Goal: Task Accomplishment & Management: Manage account settings

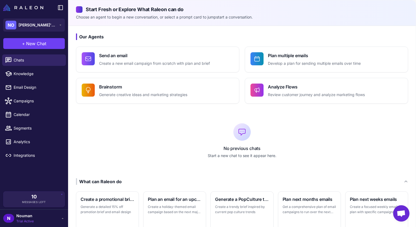
click at [192, 132] on div "No previous chats Start a new chat to see it appear here." at bounding box center [242, 140] width 332 height 57
click at [14, 96] on link "Campaigns" at bounding box center [34, 100] width 64 height 11
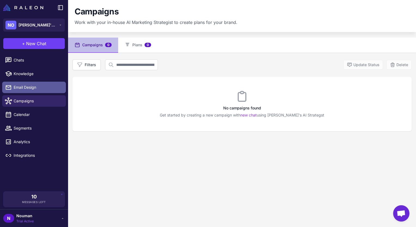
click at [23, 91] on link "Email Design" at bounding box center [34, 87] width 64 height 11
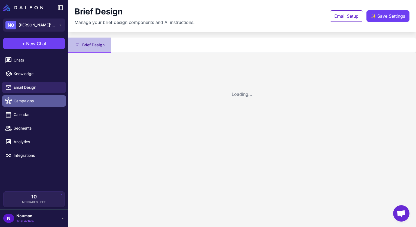
click at [25, 97] on link "Campaigns" at bounding box center [34, 100] width 64 height 11
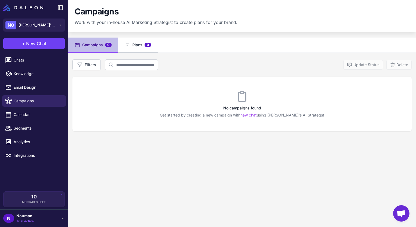
drag, startPoint x: 132, startPoint y: 42, endPoint x: 128, endPoint y: 48, distance: 7.1
click at [132, 42] on button "Plans 0" at bounding box center [137, 45] width 39 height 15
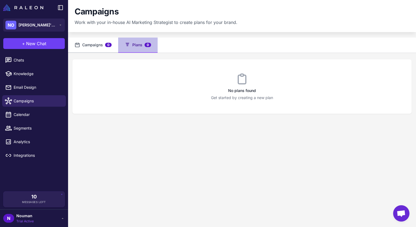
click at [98, 43] on button "Campaigns 0" at bounding box center [93, 45] width 50 height 15
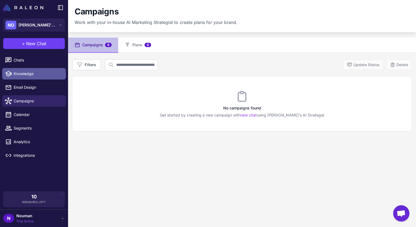
click at [34, 72] on span "Knowledge" at bounding box center [38, 74] width 48 height 6
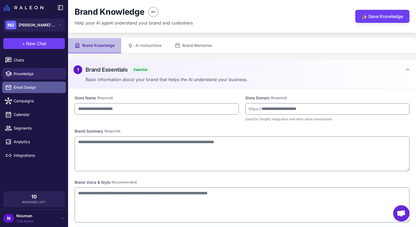
click at [26, 87] on span "Email Design" at bounding box center [38, 87] width 48 height 6
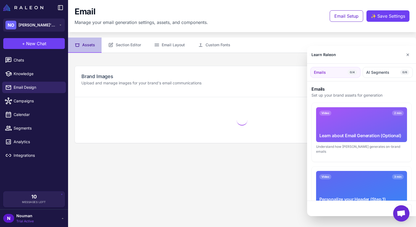
click at [120, 49] on div at bounding box center [208, 113] width 416 height 227
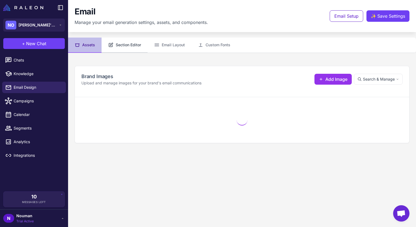
click at [121, 47] on button "Section Editor" at bounding box center [124, 45] width 46 height 15
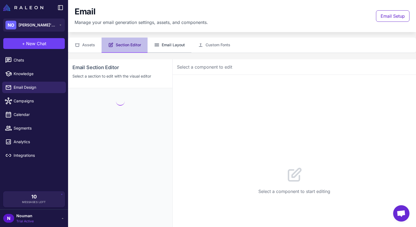
click at [160, 47] on button "Email Layout" at bounding box center [169, 45] width 44 height 15
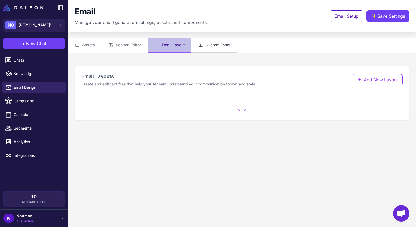
click at [197, 47] on button "Custom Fonts" at bounding box center [213, 45] width 45 height 15
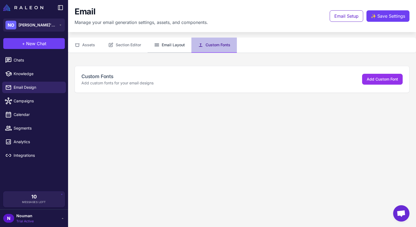
click at [176, 48] on button "Email Layout" at bounding box center [169, 45] width 44 height 15
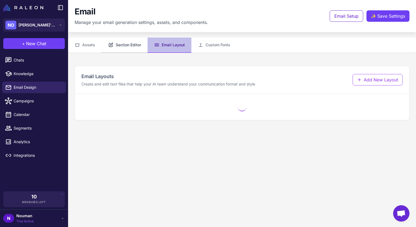
drag, startPoint x: 139, startPoint y: 43, endPoint x: 121, endPoint y: 47, distance: 19.0
click at [138, 44] on button "Section Editor" at bounding box center [124, 45] width 46 height 15
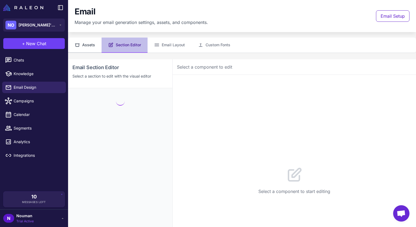
click at [76, 50] on button "Assets" at bounding box center [84, 45] width 33 height 15
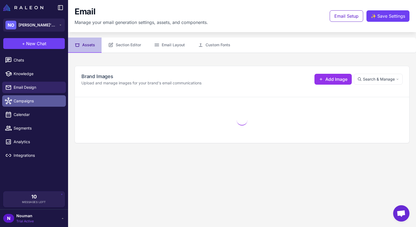
drag, startPoint x: 21, startPoint y: 100, endPoint x: 30, endPoint y: 96, distance: 10.2
click at [21, 100] on span "Campaigns" at bounding box center [38, 101] width 48 height 6
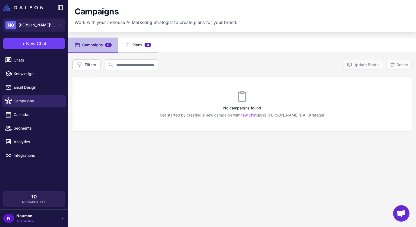
click at [133, 48] on button "Plans 0" at bounding box center [137, 45] width 39 height 15
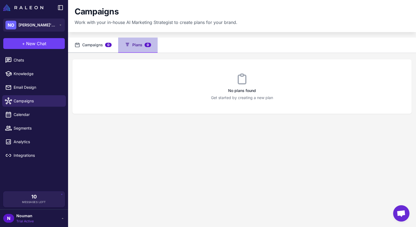
click at [99, 46] on button "Campaigns 0" at bounding box center [93, 45] width 50 height 15
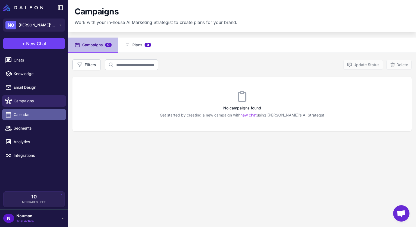
click at [21, 116] on span "Calendar" at bounding box center [38, 115] width 48 height 6
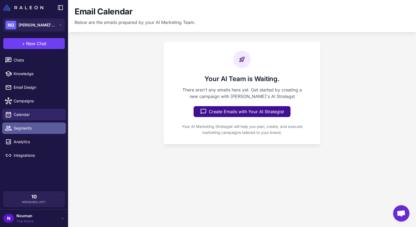
click at [27, 129] on span "Segments" at bounding box center [38, 128] width 48 height 6
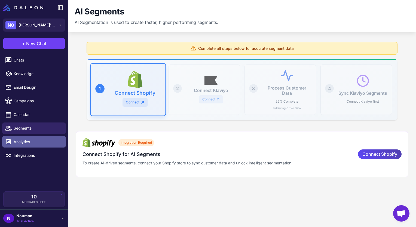
click at [13, 137] on link "Analytics" at bounding box center [34, 141] width 64 height 11
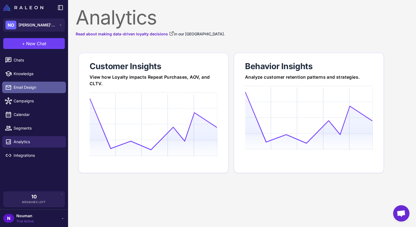
click at [22, 88] on span "Email Design" at bounding box center [38, 87] width 48 height 6
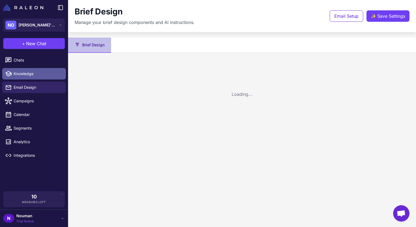
click at [26, 69] on link "Knowledge" at bounding box center [34, 73] width 64 height 11
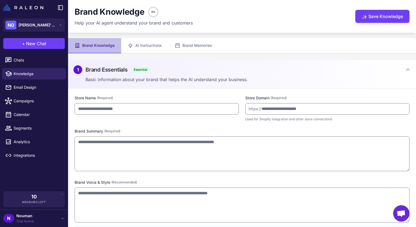
type input "**********"
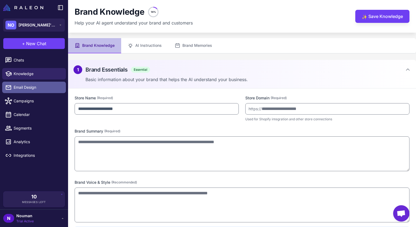
click at [29, 84] on span "Email Design" at bounding box center [38, 87] width 48 height 6
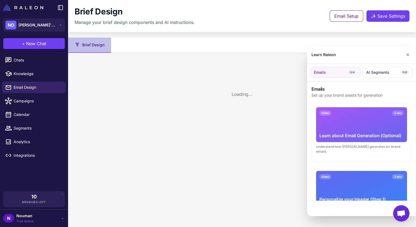
click at [27, 103] on div at bounding box center [208, 113] width 416 height 227
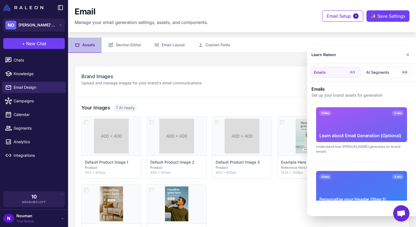
click at [323, 122] on div "Video 2 min Learn about Email Generation (Optional)" at bounding box center [361, 124] width 91 height 35
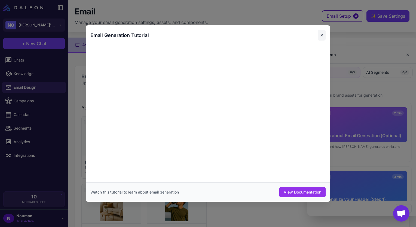
click at [322, 35] on button "✕" at bounding box center [321, 35] width 8 height 11
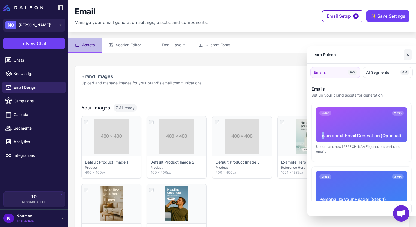
click at [405, 56] on button "✕" at bounding box center [407, 54] width 8 height 11
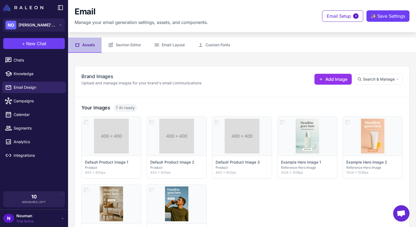
click at [249, 92] on div "**********" at bounding box center [242, 81] width 334 height 31
click at [110, 45] on icon at bounding box center [110, 44] width 5 height 5
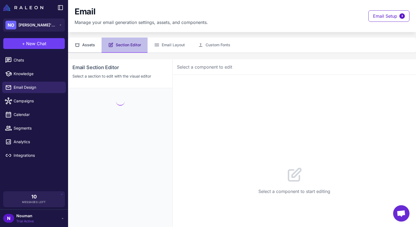
click at [86, 46] on button "Assets" at bounding box center [84, 45] width 33 height 15
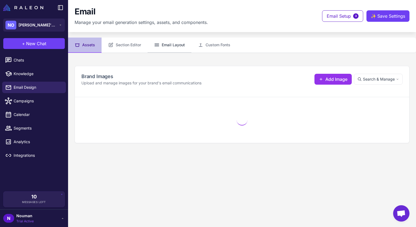
click at [177, 46] on button "Email Layout" at bounding box center [169, 45] width 44 height 15
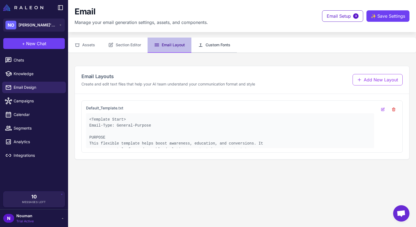
click at [214, 48] on button "Custom Fonts" at bounding box center [213, 45] width 45 height 15
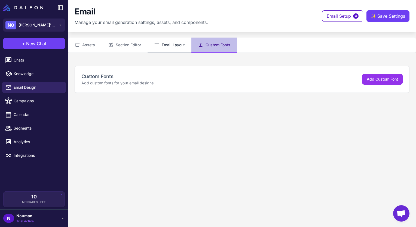
click at [190, 51] on button "Email Layout" at bounding box center [169, 45] width 44 height 15
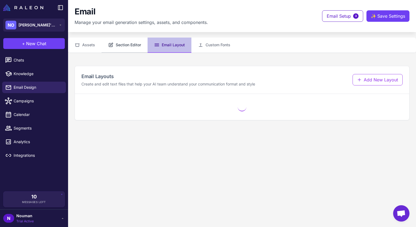
click at [108, 47] on icon at bounding box center [110, 44] width 5 height 5
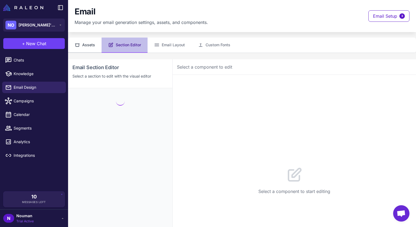
click at [100, 46] on button "Assets" at bounding box center [84, 45] width 33 height 15
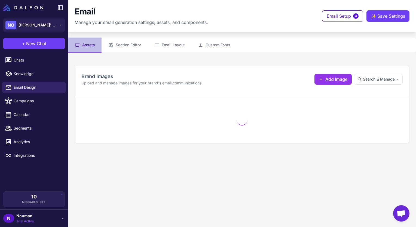
click at [121, 58] on content "**********" at bounding box center [242, 113] width 348 height 227
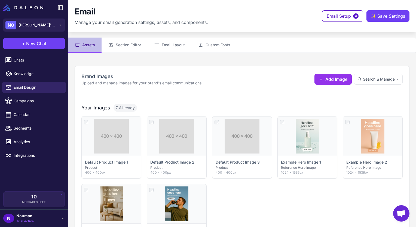
click at [120, 106] on span "7 AI-ready" at bounding box center [124, 108] width 23 height 8
click at [120, 107] on span "7 AI-ready" at bounding box center [124, 108] width 23 height 8
drag, startPoint x: 120, startPoint y: 107, endPoint x: 175, endPoint y: 102, distance: 55.4
click at [175, 102] on div "Your Images 7 AI-ready Click to select Default Product Image 1 Product 400 × 40…" at bounding box center [242, 180] width 334 height 166
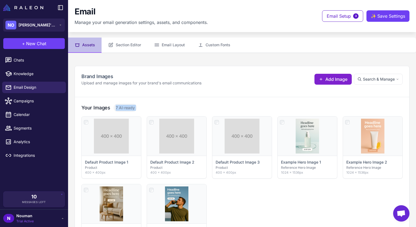
click at [314, 78] on button "Add Image" at bounding box center [332, 79] width 37 height 11
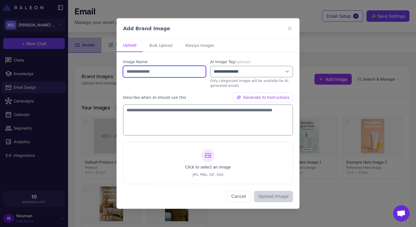
click at [149, 73] on input "text" at bounding box center [164, 71] width 83 height 11
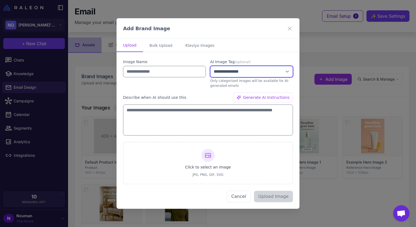
click at [251, 76] on select "**********" at bounding box center [251, 71] width 83 height 11
click at [158, 82] on div "Image Name" at bounding box center [164, 73] width 83 height 29
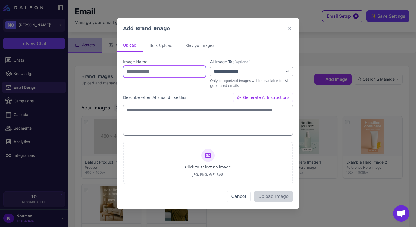
click at [157, 77] on input "text" at bounding box center [164, 71] width 83 height 11
click at [160, 81] on div "Image Name" at bounding box center [164, 73] width 83 height 29
click at [173, 40] on button "Bulk Upload" at bounding box center [161, 45] width 36 height 13
select select "*******"
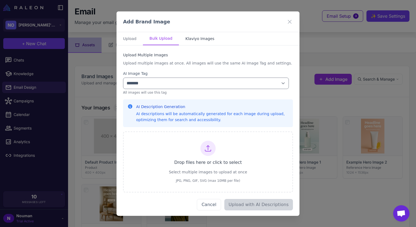
drag, startPoint x: 200, startPoint y: 46, endPoint x: 200, endPoint y: 41, distance: 5.5
click at [200, 46] on div "**********" at bounding box center [207, 130] width 183 height 171
click at [201, 36] on button "Klaviyo Images" at bounding box center [200, 38] width 42 height 13
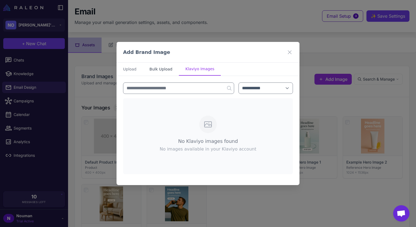
click at [160, 65] on button "Bulk Upload" at bounding box center [161, 69] width 36 height 13
select select "*******"
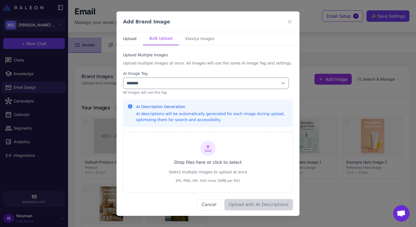
click at [131, 39] on button "Upload" at bounding box center [129, 38] width 26 height 13
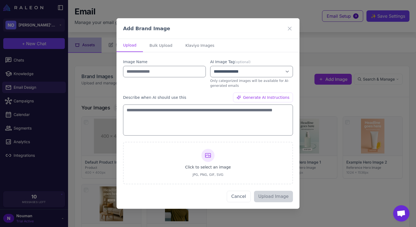
click at [285, 30] on div "Add Brand Image" at bounding box center [207, 28] width 183 height 21
click at [286, 28] on div "Add Brand Image" at bounding box center [207, 28] width 183 height 21
click at [292, 30] on icon at bounding box center [289, 28] width 7 height 7
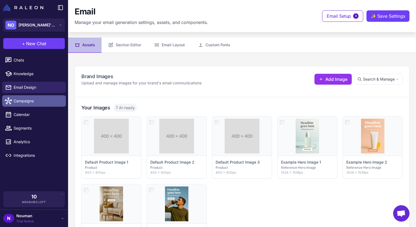
click at [33, 95] on link "Campaigns" at bounding box center [34, 100] width 64 height 11
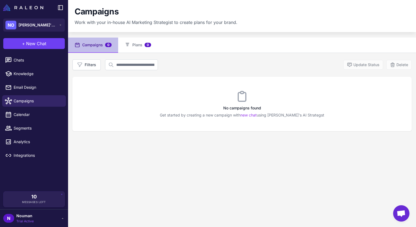
click at [131, 54] on div "Campaigns 0 Plans 0 Filters Update Status Delete No campaigns found Get started…" at bounding box center [242, 151] width 348 height 227
click at [135, 51] on button "Plans 0" at bounding box center [137, 45] width 39 height 15
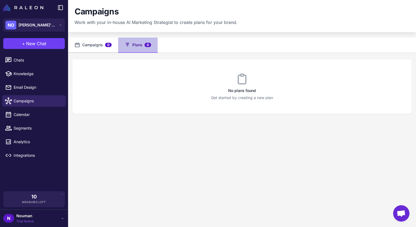
click at [97, 50] on button "Campaigns 0" at bounding box center [93, 45] width 50 height 15
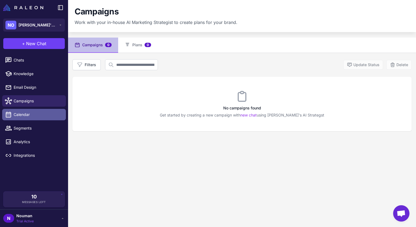
click at [37, 113] on span "Calendar" at bounding box center [38, 115] width 48 height 6
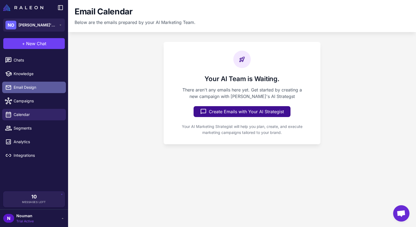
click at [39, 82] on link "Email Design" at bounding box center [34, 87] width 64 height 11
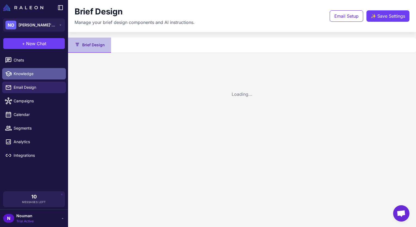
click at [39, 75] on span "Knowledge" at bounding box center [38, 74] width 48 height 6
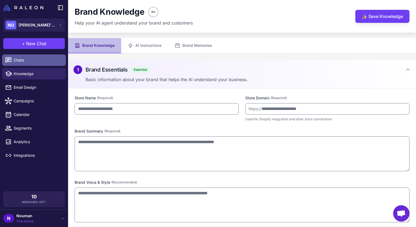
type input "**********"
click at [38, 57] on link "Chats" at bounding box center [34, 59] width 64 height 11
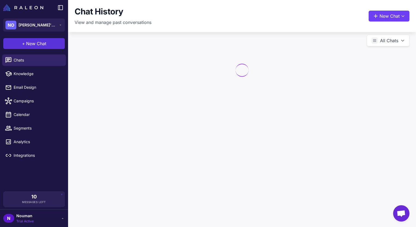
click at [39, 42] on span "New Chat" at bounding box center [36, 43] width 20 height 7
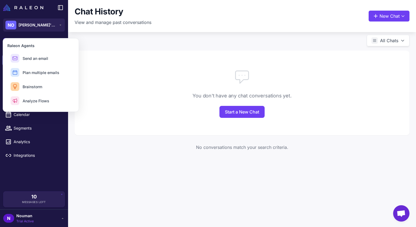
click at [55, 62] on button "Send an email" at bounding box center [40, 58] width 67 height 13
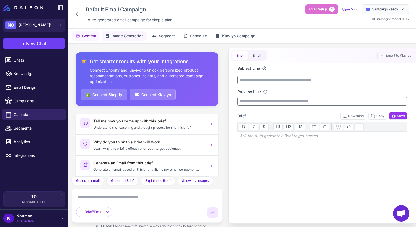
click at [110, 33] on button "Image Generation" at bounding box center [124, 36] width 45 height 10
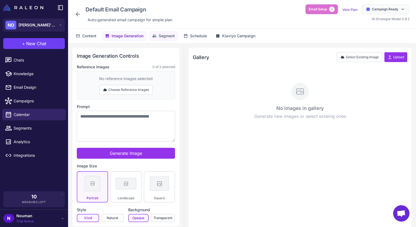
click at [172, 36] on span "Segment" at bounding box center [167, 36] width 16 height 6
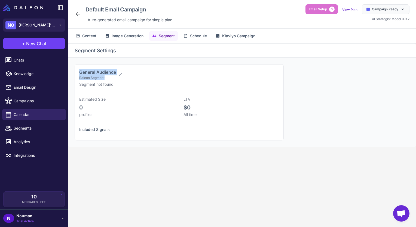
drag, startPoint x: 80, startPoint y: 73, endPoint x: 124, endPoint y: 71, distance: 44.1
click at [124, 71] on div "General Audience Raleon Segment" at bounding box center [176, 74] width 195 height 11
drag, startPoint x: 124, startPoint y: 71, endPoint x: 165, endPoint y: 71, distance: 41.1
click at [165, 71] on div "General Audience Raleon Segment" at bounding box center [176, 74] width 195 height 11
click at [119, 75] on icon at bounding box center [120, 74] width 4 height 4
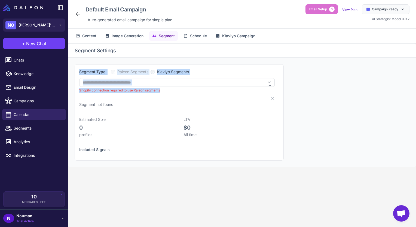
click at [246, 64] on div "**********" at bounding box center [179, 88] width 208 height 48
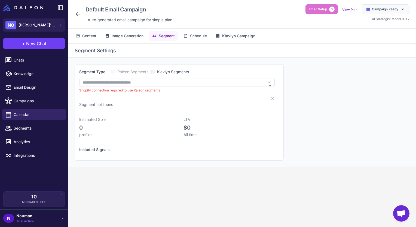
drag, startPoint x: 106, startPoint y: 96, endPoint x: 158, endPoint y: 90, distance: 52.0
click at [106, 96] on div at bounding box center [176, 98] width 195 height 4
click at [274, 100] on icon at bounding box center [272, 98] width 4 height 4
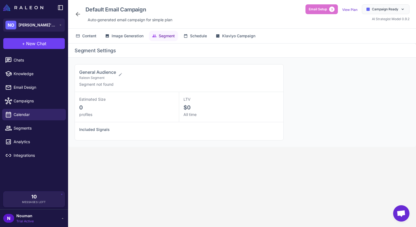
click at [119, 71] on div "General Audience Raleon Segment" at bounding box center [176, 74] width 195 height 11
click at [119, 72] on icon at bounding box center [120, 74] width 4 height 4
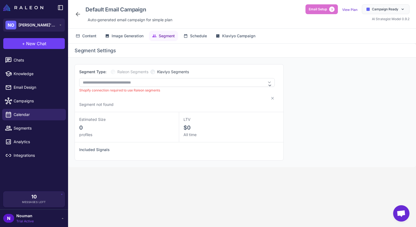
click at [276, 83] on div "**********" at bounding box center [179, 88] width 200 height 39
drag, startPoint x: 86, startPoint y: 89, endPoint x: 162, endPoint y: 88, distance: 75.9
click at [162, 88] on div "Shopify connection required to use Raleon segments" at bounding box center [176, 90] width 195 height 5
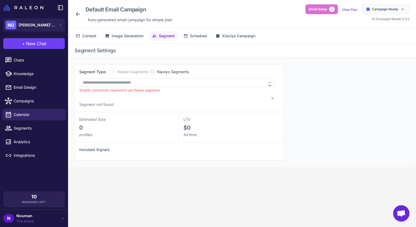
click at [161, 89] on div "Shopify connection required to use Raleon segments" at bounding box center [176, 90] width 195 height 5
click at [154, 90] on div "Shopify connection required to use Raleon segments" at bounding box center [176, 90] width 195 height 5
click at [154, 91] on div "Shopify connection required to use Raleon segments" at bounding box center [176, 90] width 195 height 5
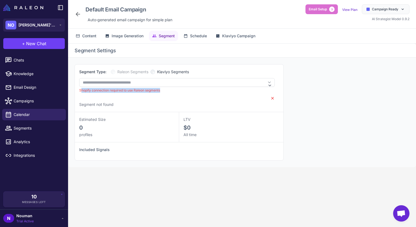
click at [273, 97] on icon at bounding box center [272, 98] width 4 height 4
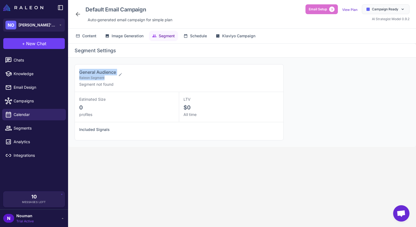
click at [140, 72] on div "General Audience Raleon Segment" at bounding box center [176, 74] width 195 height 11
click at [197, 36] on span "Schedule" at bounding box center [198, 36] width 17 height 6
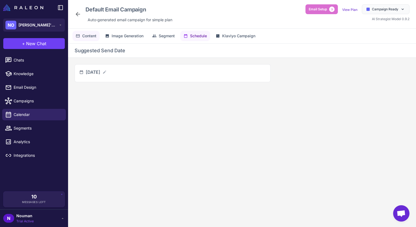
click at [72, 35] on button "Content" at bounding box center [85, 36] width 27 height 10
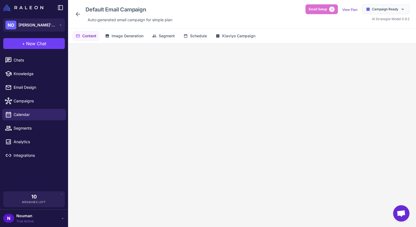
click at [96, 38] on span "Content" at bounding box center [89, 36] width 14 height 6
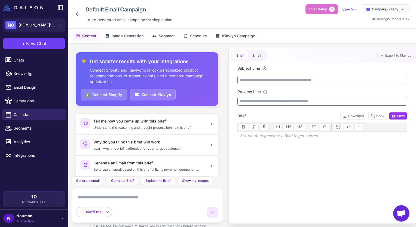
click at [245, 52] on button "Brief" at bounding box center [240, 55] width 16 height 8
click at [248, 55] on button "Email" at bounding box center [256, 55] width 17 height 8
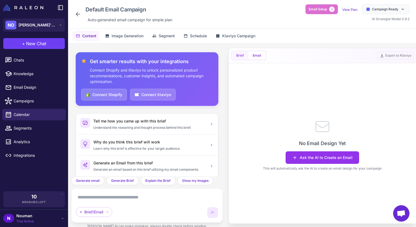
click at [240, 55] on button "Brief" at bounding box center [240, 55] width 16 height 8
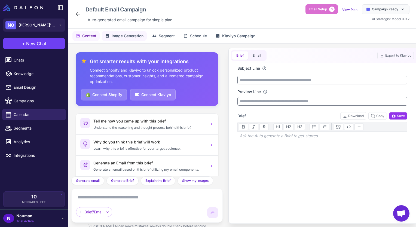
click at [125, 34] on span "Image Generation" at bounding box center [128, 36] width 32 height 6
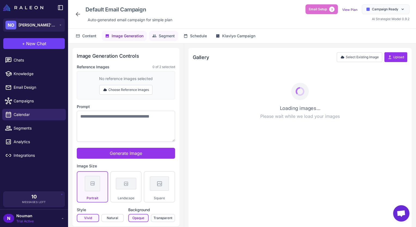
click at [175, 38] on span "Segment" at bounding box center [167, 36] width 16 height 6
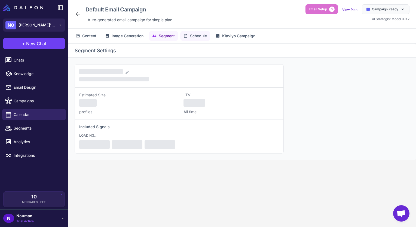
click at [184, 36] on button "Schedule" at bounding box center [195, 36] width 30 height 10
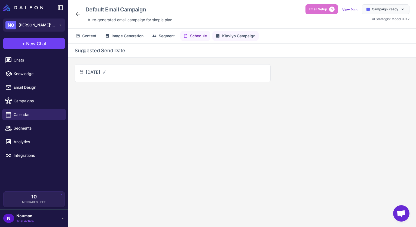
click at [242, 39] on button "Klaviyo Campaign" at bounding box center [235, 36] width 46 height 10
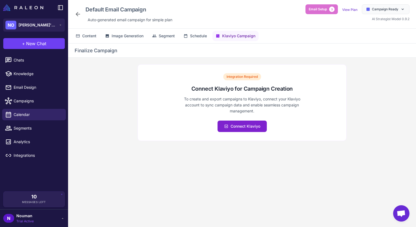
click at [237, 122] on button "Connect Klaviyo" at bounding box center [241, 125] width 49 height 11
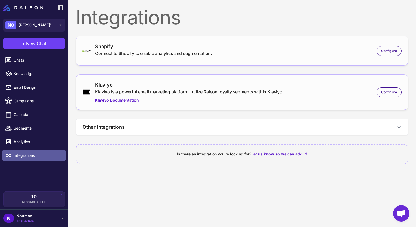
click at [32, 152] on span "Integrations" at bounding box center [38, 155] width 48 height 6
click at [33, 157] on span "Integrations" at bounding box center [38, 155] width 48 height 6
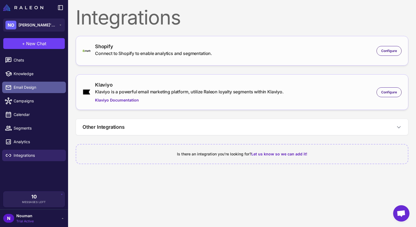
click at [32, 92] on link "Email Design" at bounding box center [34, 87] width 64 height 11
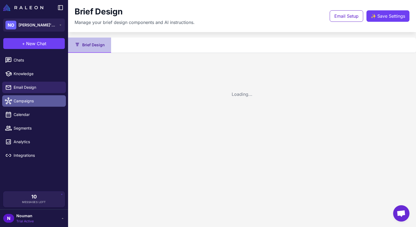
click at [21, 100] on span "Campaigns" at bounding box center [38, 101] width 48 height 6
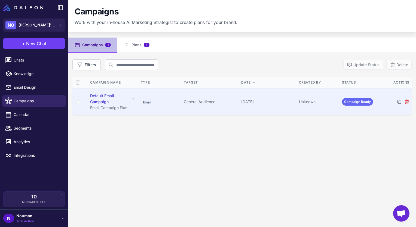
click at [91, 91] on td "Default Email Campaign Email Campaign Plan" at bounding box center [113, 101] width 52 height 27
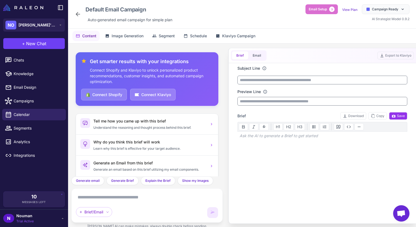
click at [123, 41] on div "Content Image Generation Segment Schedule Klaviyo Campaign" at bounding box center [242, 36] width 348 height 15
click at [124, 39] on span "Image Generation" at bounding box center [128, 36] width 32 height 6
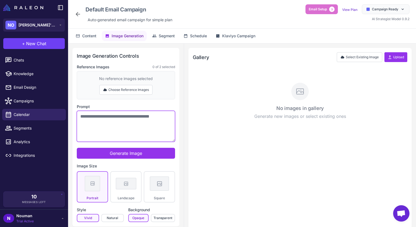
click at [137, 115] on textarea "Prompt" at bounding box center [126, 126] width 98 height 31
click at [160, 38] on span "Segment" at bounding box center [167, 36] width 16 height 6
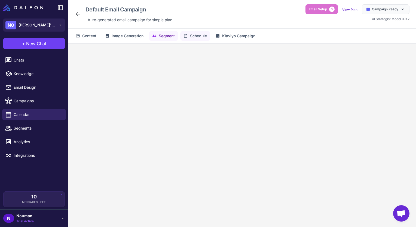
click at [190, 37] on button "Schedule" at bounding box center [195, 36] width 30 height 10
click at [225, 37] on span "Klaviyo Campaign" at bounding box center [238, 36] width 33 height 6
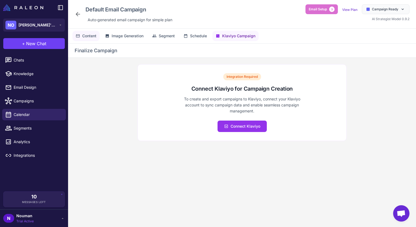
click at [85, 38] on span "Content" at bounding box center [89, 36] width 14 height 6
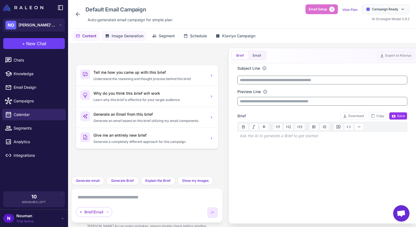
click at [118, 35] on span "Image Generation" at bounding box center [128, 36] width 32 height 6
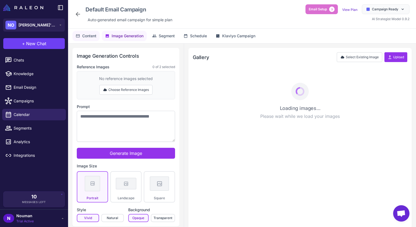
click at [76, 35] on icon at bounding box center [78, 36] width 4 height 4
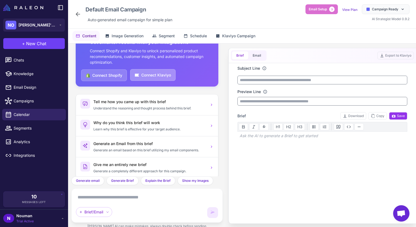
scroll to position [27, 0]
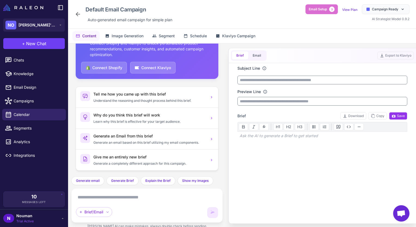
click at [75, 14] on icon at bounding box center [78, 14] width 7 height 7
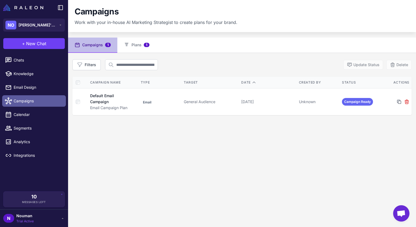
click at [39, 100] on span "Campaigns" at bounding box center [38, 101] width 48 height 6
click at [40, 100] on span "Campaigns" at bounding box center [38, 101] width 48 height 6
click at [42, 100] on span "Campaigns" at bounding box center [38, 101] width 48 height 6
click at [128, 46] on icon at bounding box center [126, 44] width 5 height 5
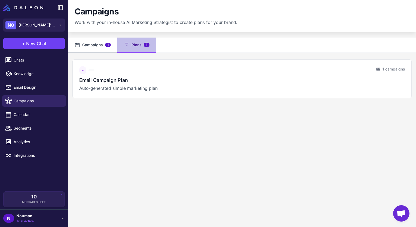
click at [98, 43] on button "Campaigns 1" at bounding box center [92, 45] width 49 height 15
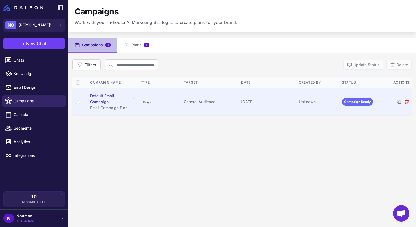
click at [115, 101] on div "Default Email Campaign" at bounding box center [110, 99] width 40 height 12
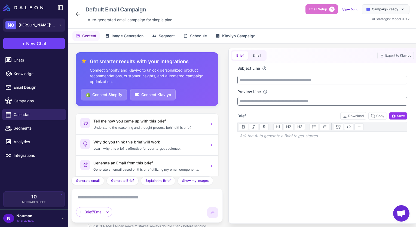
drag, startPoint x: 392, startPoint y: 126, endPoint x: 372, endPoint y: 125, distance: 19.9
click at [392, 125] on div "H1 H2 H3" at bounding box center [322, 127] width 170 height 10
click at [163, 35] on span "Segment" at bounding box center [167, 36] width 16 height 6
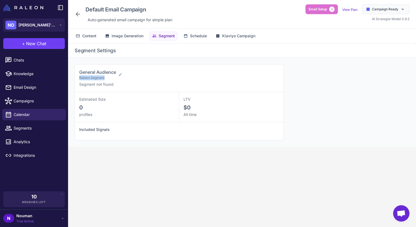
drag, startPoint x: 79, startPoint y: 78, endPoint x: 109, endPoint y: 77, distance: 29.4
click at [109, 77] on span "Raleon Segment" at bounding box center [97, 77] width 37 height 5
drag, startPoint x: 109, startPoint y: 77, endPoint x: 105, endPoint y: 91, distance: 15.2
click at [105, 91] on div "General Audience Raleon Segment Segment not found Estimated Size 0 profiles LTV…" at bounding box center [179, 102] width 209 height 76
copy div "ound Estimated Size"
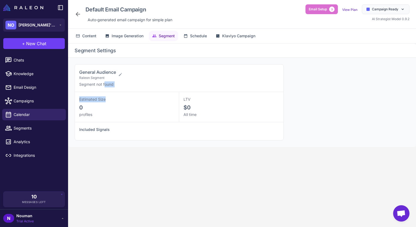
click at [118, 84] on p "Segment not found" at bounding box center [176, 84] width 195 height 6
click at [121, 75] on icon at bounding box center [120, 74] width 3 height 3
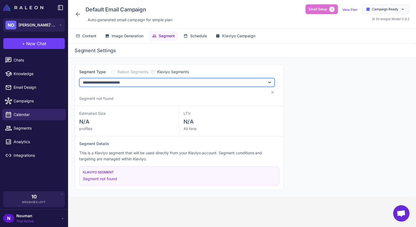
click at [137, 81] on select "**********" at bounding box center [176, 82] width 195 height 9
drag, startPoint x: 136, startPoint y: 81, endPoint x: 96, endPoint y: 78, distance: 40.6
click at [136, 81] on select "**********" at bounding box center [176, 82] width 195 height 9
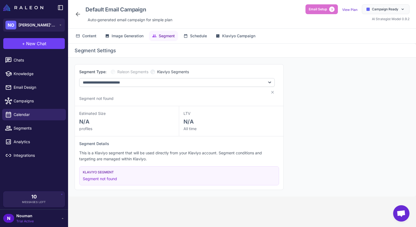
click at [132, 112] on div "Estimated Size" at bounding box center [126, 113] width 95 height 6
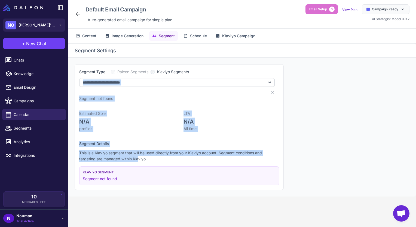
drag, startPoint x: 292, startPoint y: 61, endPoint x: 135, endPoint y: 160, distance: 185.7
click at [136, 160] on div "**********" at bounding box center [242, 127] width 348 height 139
drag, startPoint x: 135, startPoint y: 160, endPoint x: 306, endPoint y: 147, distance: 170.8
click at [306, 147] on div "**********" at bounding box center [242, 127] width 348 height 139
click at [307, 147] on div "**********" at bounding box center [242, 127] width 348 height 139
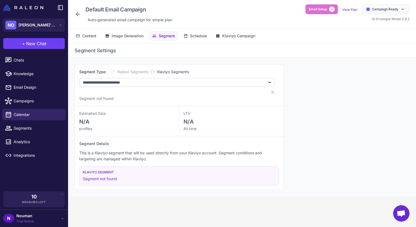
click at [75, 63] on div "**********" at bounding box center [242, 127] width 348 height 139
click at [123, 37] on span "Image Generation" at bounding box center [128, 36] width 32 height 6
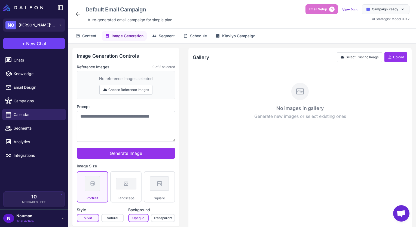
click at [100, 35] on div "Content Image Generation Segment Schedule Klaviyo Campaign" at bounding box center [242, 36] width 348 height 15
click at [98, 36] on button "Content" at bounding box center [85, 36] width 27 height 10
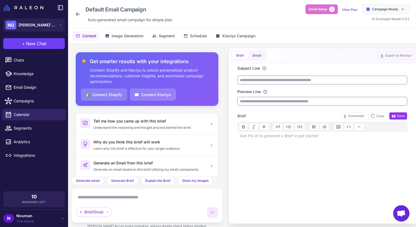
click at [78, 36] on icon at bounding box center [78, 36] width 4 height 4
click at [130, 40] on button "Image Generation" at bounding box center [124, 36] width 45 height 10
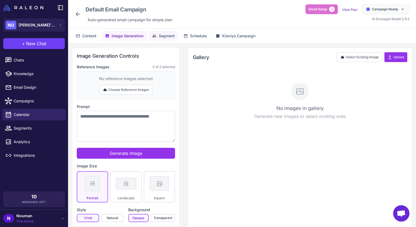
click at [168, 38] on span "Segment" at bounding box center [167, 36] width 16 height 6
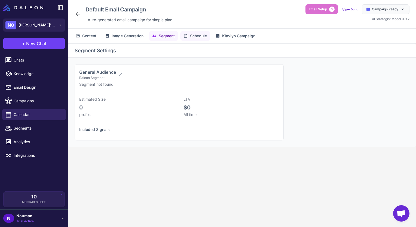
click at [188, 39] on button "Schedule" at bounding box center [195, 36] width 30 height 10
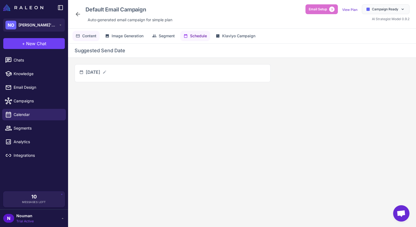
click at [82, 33] on button "Content" at bounding box center [85, 36] width 27 height 10
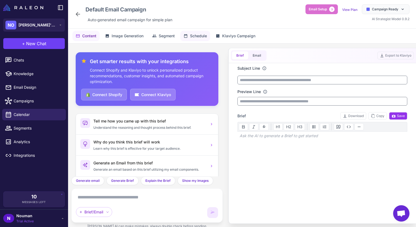
click at [193, 36] on span "Schedule" at bounding box center [198, 36] width 17 height 6
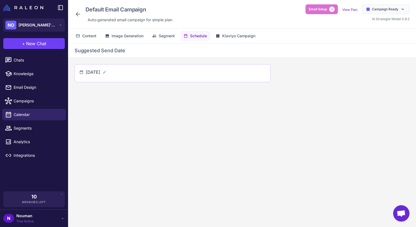
drag, startPoint x: 136, startPoint y: 73, endPoint x: 84, endPoint y: 74, distance: 52.5
click at [84, 74] on div "September 24, 2025" at bounding box center [172, 73] width 187 height 9
click at [32, 113] on span "Calendar" at bounding box center [38, 115] width 48 height 6
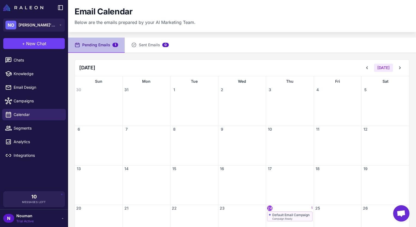
click at [285, 216] on div "Default Email Campaign" at bounding box center [290, 215] width 37 height 4
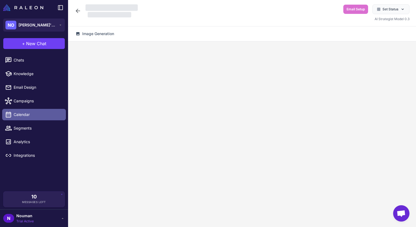
click at [28, 116] on span "Calendar" at bounding box center [38, 115] width 48 height 6
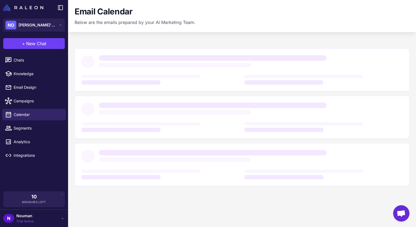
click at [157, 18] on div "Email Calendar Below are the emails prepared by your AI Marketing Team." at bounding box center [135, 16] width 121 height 19
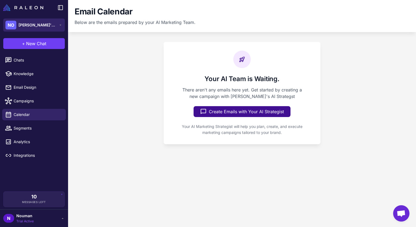
click at [55, 26] on span "[PERSON_NAME]'s Organization" at bounding box center [37, 25] width 38 height 6
click at [49, 30] on button "NO Nouman's Organization" at bounding box center [33, 24] width 61 height 13
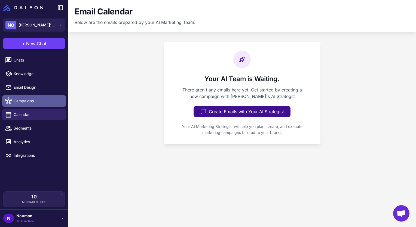
click at [20, 104] on link "Campaigns" at bounding box center [34, 100] width 64 height 11
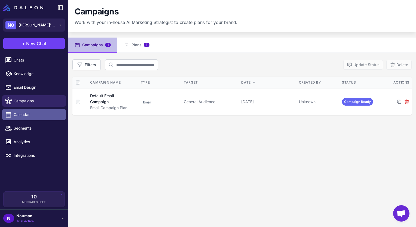
click at [32, 119] on link "Calendar" at bounding box center [34, 114] width 64 height 11
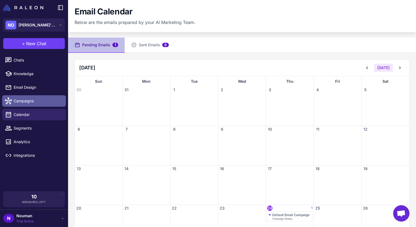
click at [44, 103] on span "Campaigns" at bounding box center [38, 101] width 48 height 6
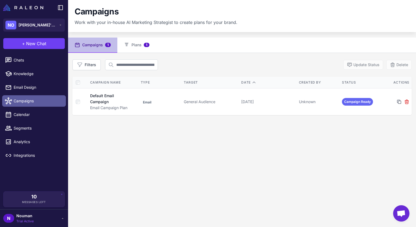
click at [35, 98] on span "Campaigns" at bounding box center [38, 101] width 48 height 6
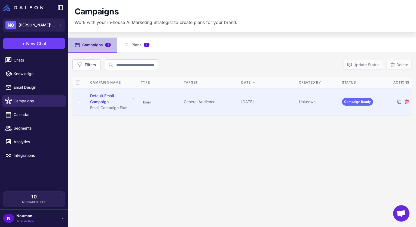
click at [133, 98] on icon at bounding box center [133, 99] width 4 height 4
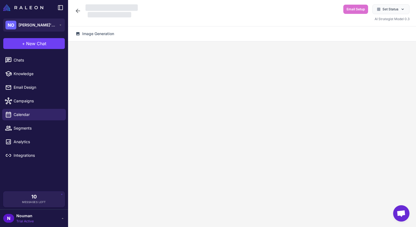
click at [78, 10] on icon at bounding box center [78, 11] width 7 height 7
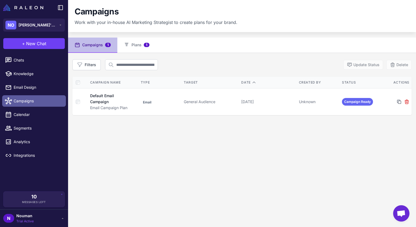
click at [32, 104] on link "Campaigns" at bounding box center [34, 100] width 64 height 11
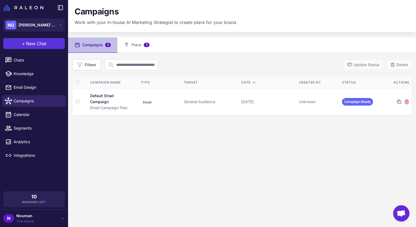
click at [48, 46] on button "+ New Chat" at bounding box center [33, 43] width 61 height 11
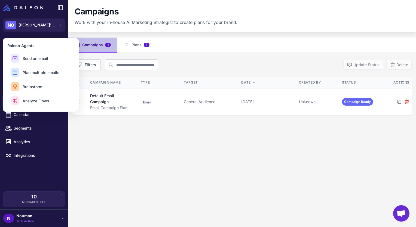
click at [45, 36] on div "+ New Chat Raleon Agents Send an email Plan multiple emails Brainstorm Analyze …" at bounding box center [34, 43] width 68 height 17
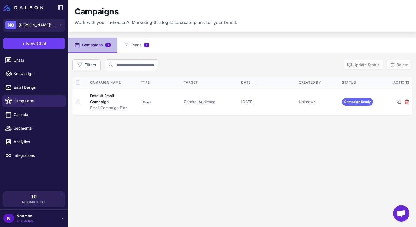
click at [147, 74] on div "Filters Update Status Delete Campaign Name Type Target Date Created By Status A…" at bounding box center [241, 87] width 339 height 56
click at [276, 74] on div "Filters Update Status Delete Campaign Name Type Target Date Created By Status A…" at bounding box center [241, 87] width 339 height 56
click at [63, 217] on icon at bounding box center [62, 218] width 4 height 4
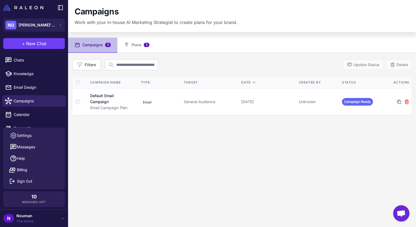
click at [120, 130] on div "Campaigns 1 Plans 1 Filters Update Status Delete Campaign Name Type Target Date…" at bounding box center [242, 151] width 348 height 227
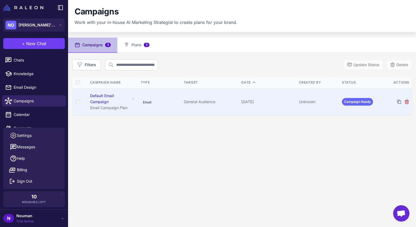
click at [102, 97] on div "Default Email Campaign" at bounding box center [110, 99] width 40 height 12
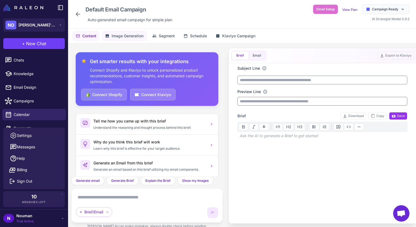
click at [129, 34] on span "Image Generation" at bounding box center [128, 36] width 32 height 6
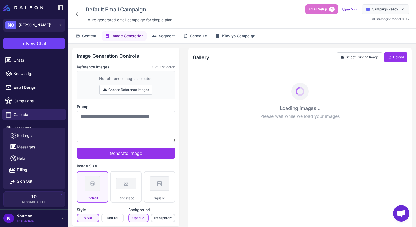
click at [77, 11] on icon at bounding box center [78, 14] width 7 height 7
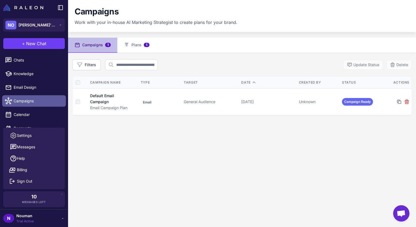
click at [24, 100] on span "Campaigns" at bounding box center [38, 101] width 48 height 6
click at [45, 100] on span "Campaigns" at bounding box center [38, 101] width 48 height 6
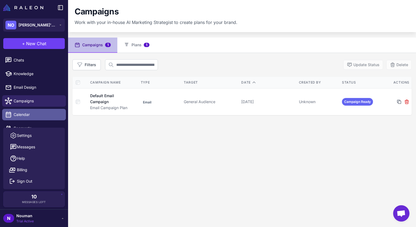
click at [43, 109] on link "Calendar" at bounding box center [34, 114] width 64 height 11
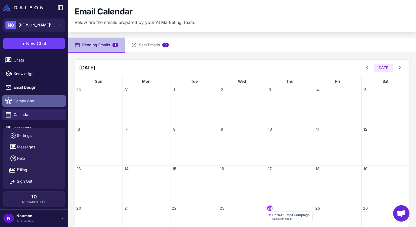
click at [40, 102] on span "Campaigns" at bounding box center [38, 101] width 48 height 6
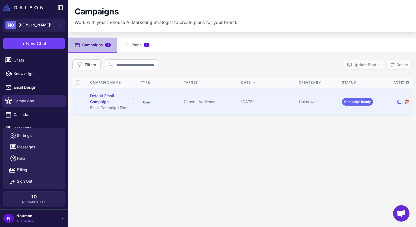
click at [397, 101] on icon at bounding box center [399, 102] width 4 height 4
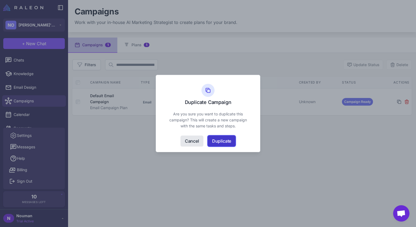
click at [225, 141] on button "Duplicate" at bounding box center [222, 140] width 28 height 11
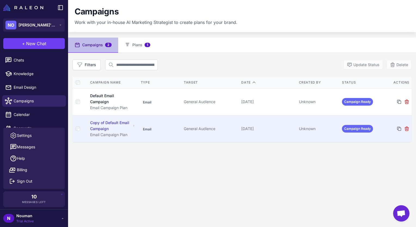
click at [111, 124] on div "Copy of Default Email Campaign" at bounding box center [110, 126] width 41 height 12
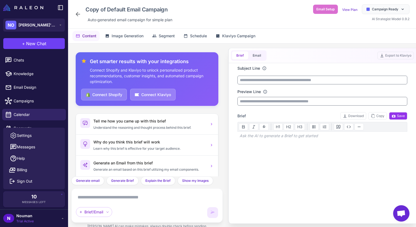
click at [72, 16] on div "Copy of Default Email Campaign Auto‑generated email campaign for simple plan Em…" at bounding box center [242, 14] width 348 height 29
click at [76, 15] on icon at bounding box center [78, 14] width 7 height 7
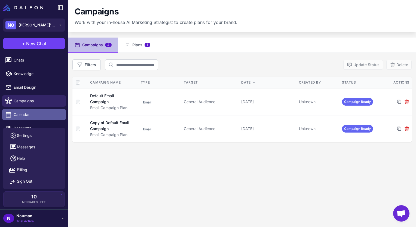
click at [32, 110] on link "Calendar" at bounding box center [34, 114] width 64 height 11
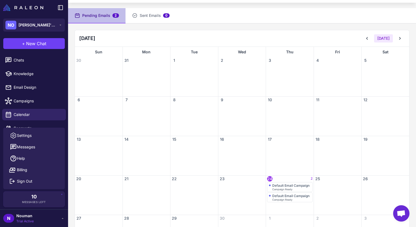
scroll to position [63, 0]
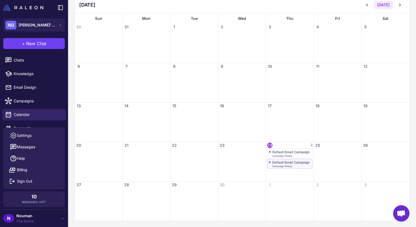
click at [288, 165] on span "Campaign Ready" at bounding box center [282, 166] width 20 height 2
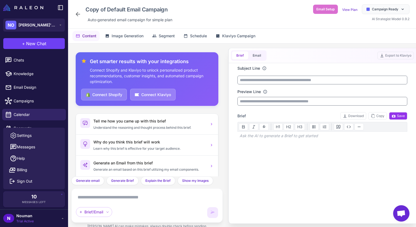
click at [75, 18] on div "Copy of Default Email Campaign Auto‑generated email campaign for simple plan" at bounding box center [125, 14] width 100 height 20
click at [76, 16] on icon at bounding box center [78, 14] width 7 height 7
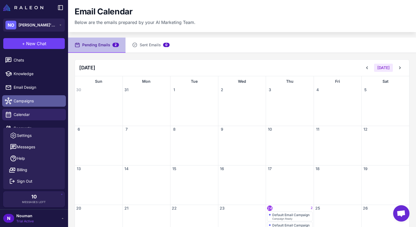
click at [53, 103] on span "Campaigns" at bounding box center [38, 101] width 48 height 6
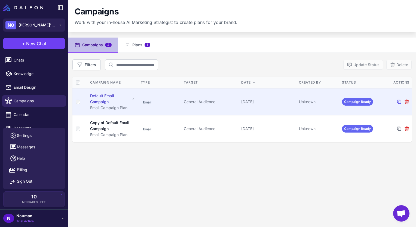
click at [397, 102] on icon at bounding box center [399, 102] width 4 height 4
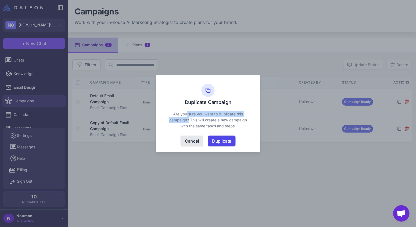
drag, startPoint x: 186, startPoint y: 116, endPoint x: 198, endPoint y: 120, distance: 12.5
click at [198, 120] on p "Are you sure you want to duplicate this campaign? This will create a new campai…" at bounding box center [208, 120] width 78 height 18
drag, startPoint x: 198, startPoint y: 120, endPoint x: 229, endPoint y: 155, distance: 47.2
click at [193, 139] on button "Cancel" at bounding box center [191, 140] width 23 height 11
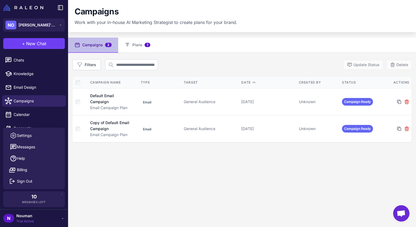
click at [330, 184] on div "Campaigns 2 Plans 1 Filters Update Status Delete Campaign Name Type Target Date…" at bounding box center [242, 151] width 348 height 227
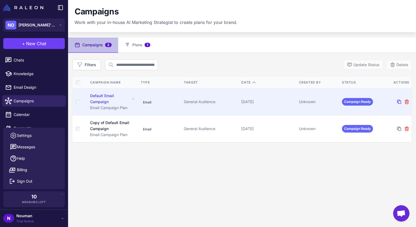
click at [397, 100] on icon at bounding box center [399, 102] width 4 height 4
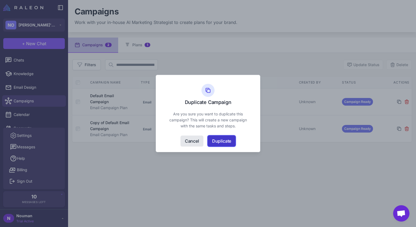
click at [227, 140] on button "Duplicate" at bounding box center [222, 140] width 28 height 11
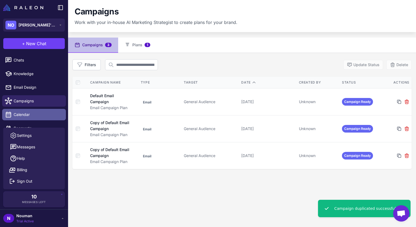
drag, startPoint x: 26, startPoint y: 113, endPoint x: 44, endPoint y: 114, distance: 18.0
click at [26, 113] on span "Calendar" at bounding box center [38, 115] width 48 height 6
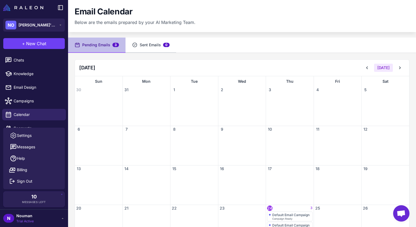
click at [143, 49] on button "Sent Emails 0" at bounding box center [150, 45] width 51 height 15
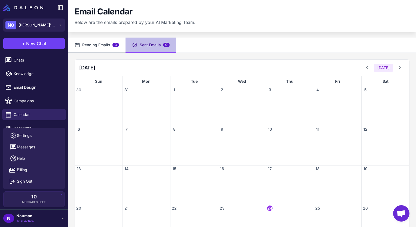
click at [95, 43] on button "Pending Emails 3" at bounding box center [96, 45] width 57 height 15
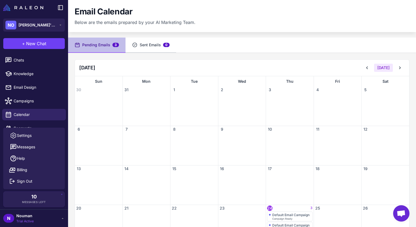
click at [143, 46] on button "Sent Emails 0" at bounding box center [150, 45] width 51 height 15
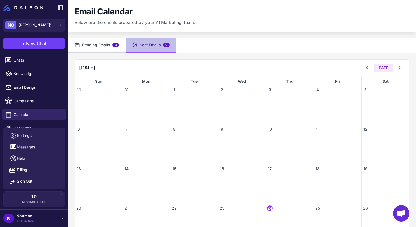
click at [120, 46] on button "Pending Emails 3" at bounding box center [96, 45] width 57 height 15
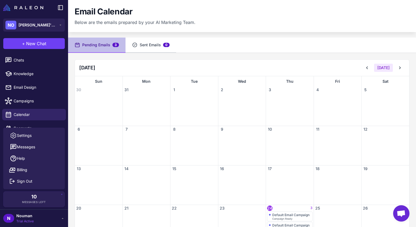
click at [139, 47] on button "Sent Emails 0" at bounding box center [150, 45] width 51 height 15
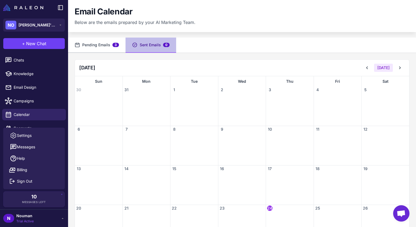
click at [116, 47] on button "Pending Emails 3" at bounding box center [96, 45] width 57 height 15
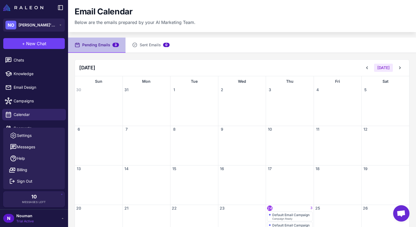
drag, startPoint x: 152, startPoint y: 50, endPoint x: 99, endPoint y: 50, distance: 53.3
click at [152, 50] on button "Sent Emails 0" at bounding box center [150, 45] width 51 height 15
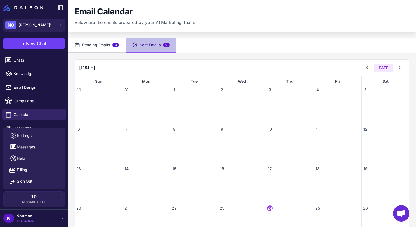
click at [99, 50] on button "Pending Emails 3" at bounding box center [96, 45] width 57 height 15
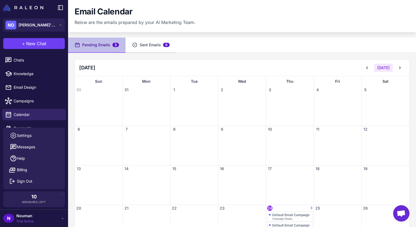
click at [144, 50] on button "Sent Emails 0" at bounding box center [150, 45] width 51 height 15
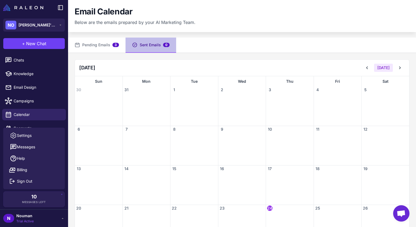
drag, startPoint x: 93, startPoint y: 44, endPoint x: 146, endPoint y: 45, distance: 53.1
click at [94, 44] on button "Pending Emails 3" at bounding box center [96, 45] width 57 height 15
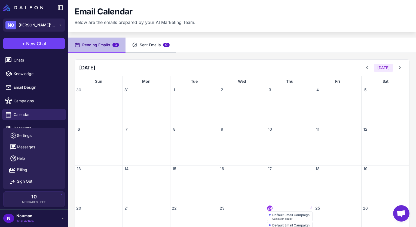
click at [146, 45] on button "Sent Emails 0" at bounding box center [150, 45] width 51 height 15
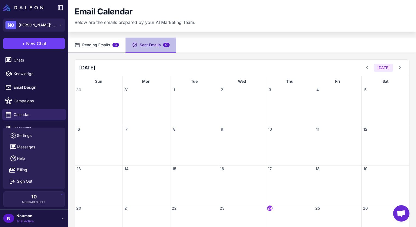
click at [79, 45] on icon at bounding box center [77, 44] width 5 height 5
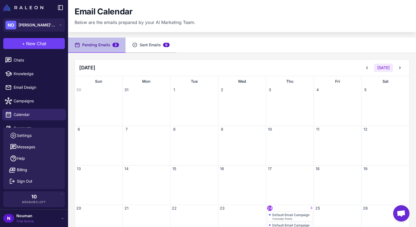
click at [134, 47] on icon at bounding box center [134, 44] width 5 height 5
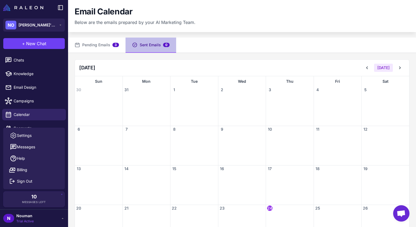
drag, startPoint x: 91, startPoint y: 48, endPoint x: 143, endPoint y: 55, distance: 52.2
click at [90, 48] on button "Pending Emails 3" at bounding box center [96, 45] width 57 height 15
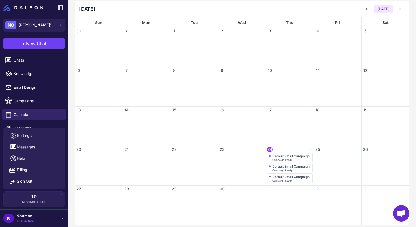
scroll to position [63, 0]
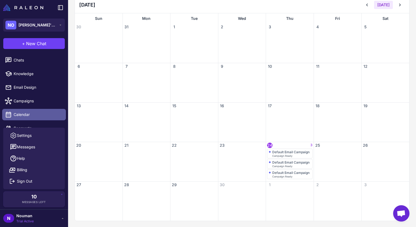
click at [35, 117] on span "Calendar" at bounding box center [38, 115] width 48 height 6
click at [38, 107] on li "Campaigns" at bounding box center [34, 101] width 68 height 14
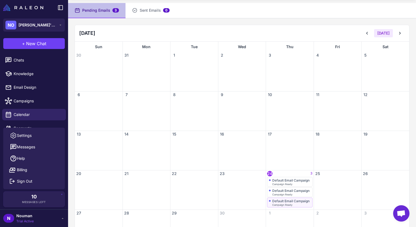
scroll to position [0, 0]
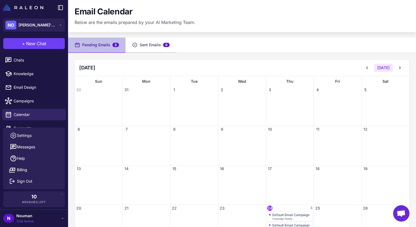
click at [159, 42] on button "Sent Emails 0" at bounding box center [150, 45] width 51 height 15
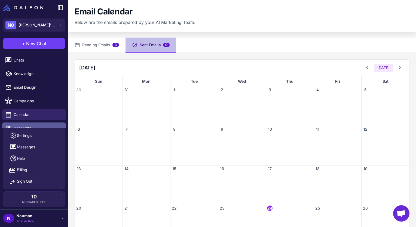
click at [55, 122] on link "Segments" at bounding box center [34, 127] width 64 height 11
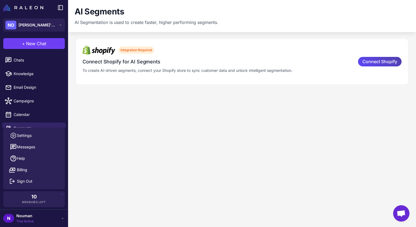
click at [60, 216] on icon at bounding box center [62, 218] width 4 height 4
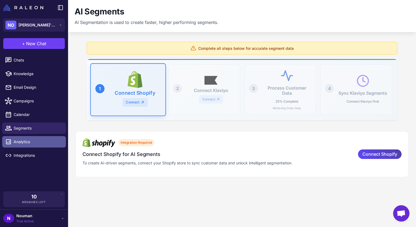
click at [20, 144] on span "Analytics" at bounding box center [38, 142] width 48 height 6
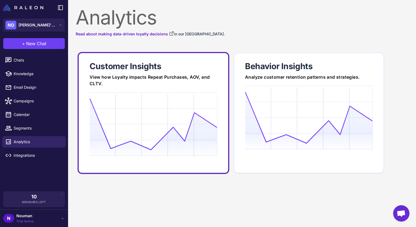
click at [160, 110] on icon at bounding box center [152, 124] width 127 height 52
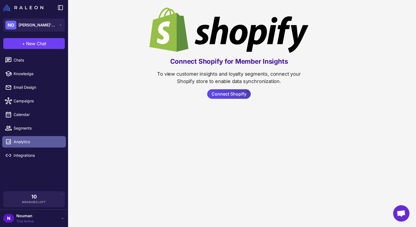
click at [23, 140] on span "Analytics" at bounding box center [38, 142] width 48 height 6
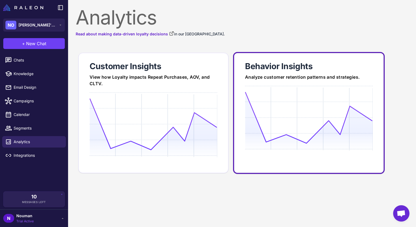
click at [266, 97] on icon at bounding box center [308, 118] width 127 height 52
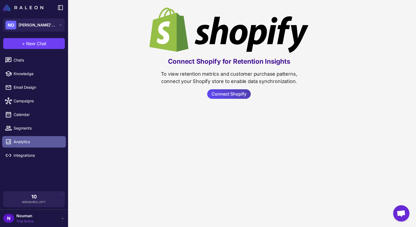
click at [17, 138] on link "Analytics" at bounding box center [34, 141] width 64 height 11
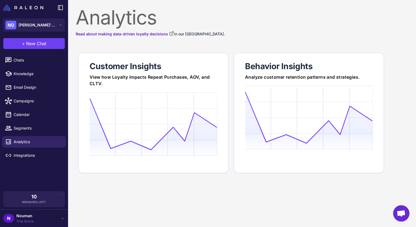
click at [239, 40] on div "Analytics Read about making data-driven loyalty decisions in our Loyalty Academ…" at bounding box center [242, 92] width 332 height 168
click at [16, 82] on link "Email Design" at bounding box center [34, 87] width 64 height 11
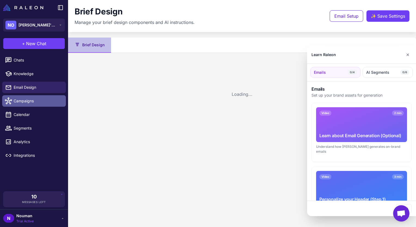
drag, startPoint x: 21, startPoint y: 101, endPoint x: 25, endPoint y: 100, distance: 4.8
click at [21, 101] on div at bounding box center [208, 113] width 416 height 227
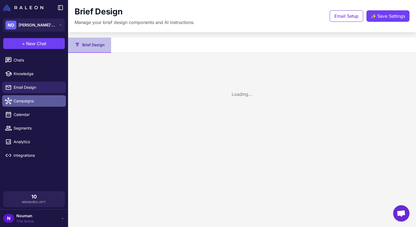
click at [16, 101] on span "Campaigns" at bounding box center [38, 101] width 48 height 6
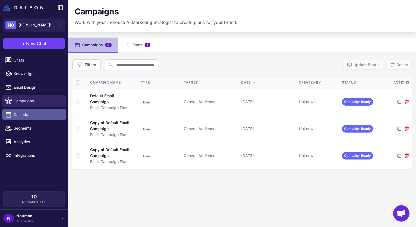
click at [21, 110] on link "Calendar" at bounding box center [34, 114] width 64 height 11
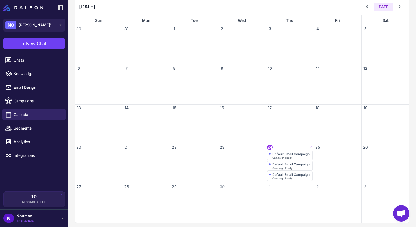
scroll to position [63, 0]
click at [287, 171] on div "Default Email Campaign" at bounding box center [290, 173] width 37 height 4
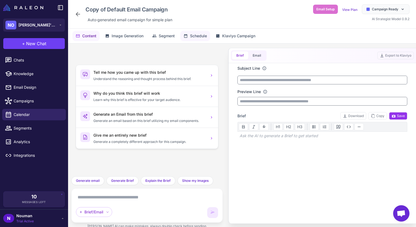
click at [183, 39] on button "Schedule" at bounding box center [195, 36] width 30 height 10
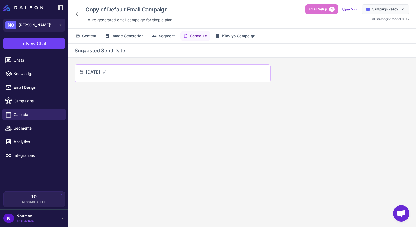
click at [145, 65] on div "September 24, 2025" at bounding box center [173, 73] width 196 height 18
click at [107, 70] on icon at bounding box center [104, 72] width 4 height 4
click at [138, 76] on icon at bounding box center [135, 74] width 5 height 5
click at [38, 100] on span "Campaigns" at bounding box center [38, 101] width 48 height 6
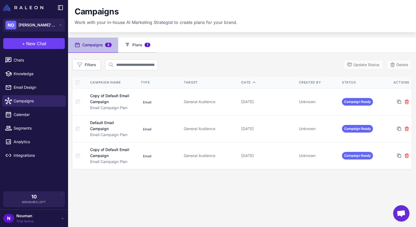
click at [142, 45] on button "Plans 1" at bounding box center [137, 45] width 39 height 15
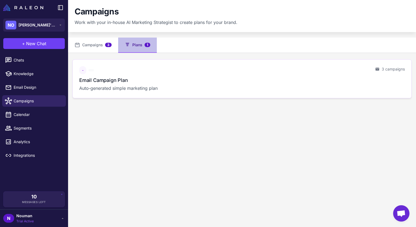
click at [178, 89] on p "Auto‑generated simple marketing plan" at bounding box center [224, 88] width 291 height 7
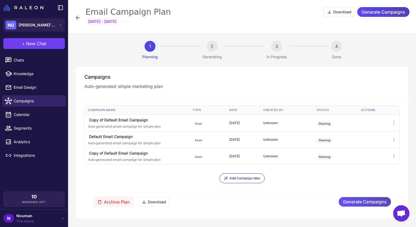
click at [354, 204] on span "Generate Campaigns" at bounding box center [365, 202] width 44 height 10
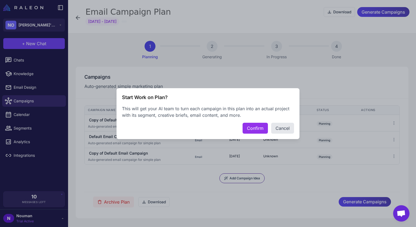
click at [307, 134] on div "Start Work on Plan? This will get your AI team to turn each campaign in this pl…" at bounding box center [208, 113] width 416 height 218
click at [285, 127] on button "Cancel" at bounding box center [282, 128] width 23 height 11
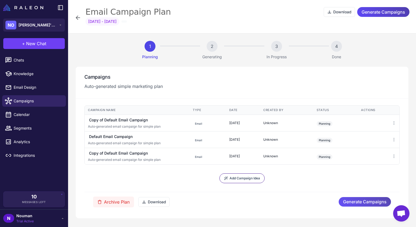
click at [350, 203] on span "Generate Campaigns" at bounding box center [365, 202] width 44 height 10
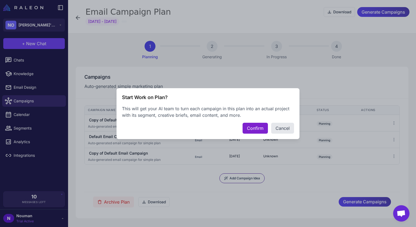
click at [256, 126] on button "Confirm" at bounding box center [254, 128] width 25 height 11
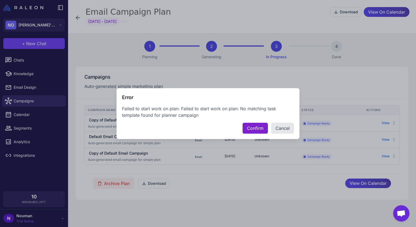
click at [260, 124] on button "Confirm" at bounding box center [254, 128] width 25 height 11
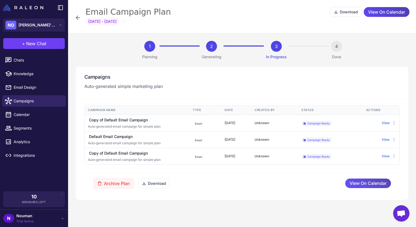
click at [353, 184] on span "View On Calendar" at bounding box center [367, 183] width 37 height 10
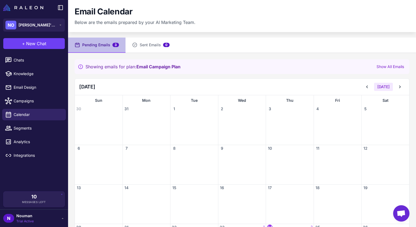
scroll to position [54, 0]
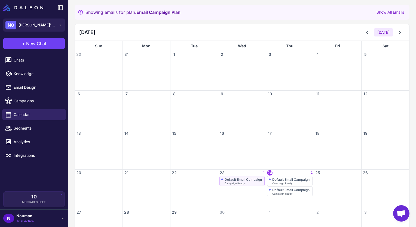
click at [244, 177] on div "Default Email Campaign" at bounding box center [242, 179] width 37 height 4
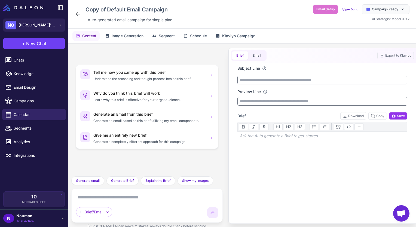
click at [80, 13] on icon at bounding box center [78, 14] width 7 height 7
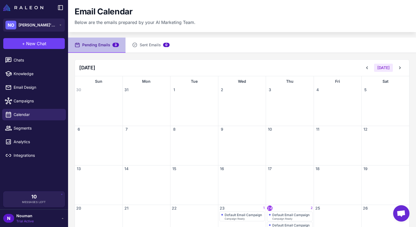
click at [278, 20] on div "Email Calendar Below are the emails prepared by your AI Marketing Team." at bounding box center [242, 16] width 335 height 19
click at [292, 132] on div at bounding box center [290, 148] width 48 height 33
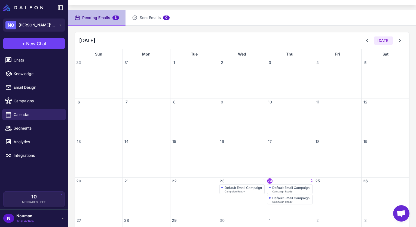
scroll to position [54, 0]
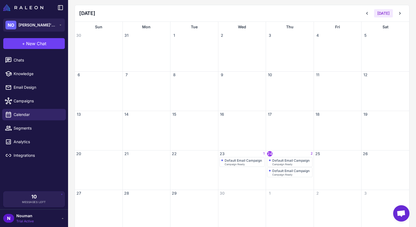
click at [256, 168] on div "Default Email Campaign Campaign Ready" at bounding box center [242, 173] width 48 height 33
click at [245, 161] on div "Default Email Campaign Campaign Ready" at bounding box center [242, 161] width 42 height 7
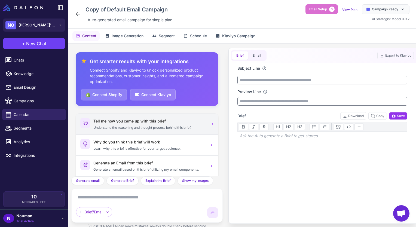
click at [139, 128] on p "Understand the reasoning and thought process behind this brief." at bounding box center [149, 127] width 113 height 5
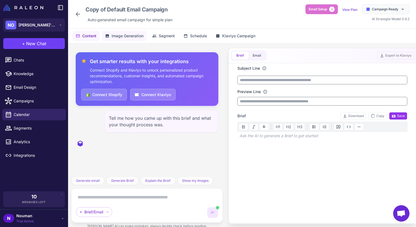
click at [136, 37] on span "Image Generation" at bounding box center [128, 36] width 32 height 6
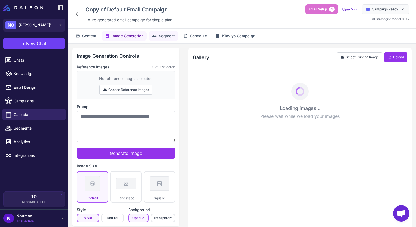
click at [153, 35] on icon at bounding box center [154, 36] width 4 height 4
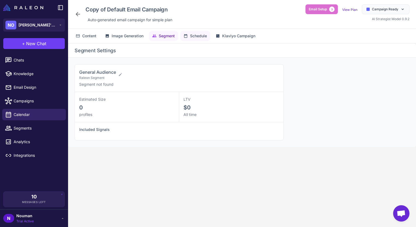
click at [187, 35] on icon at bounding box center [185, 36] width 3 height 4
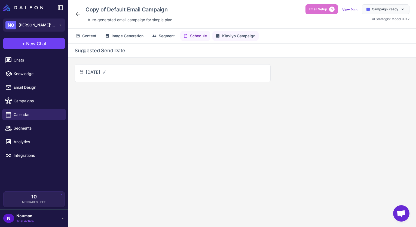
click at [239, 34] on span "Klaviyo Campaign" at bounding box center [238, 36] width 33 height 6
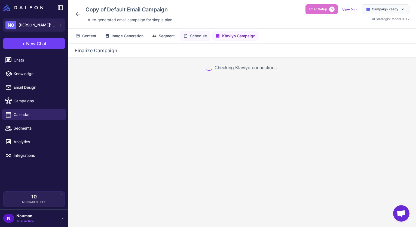
click at [209, 33] on button "Schedule" at bounding box center [195, 36] width 30 height 10
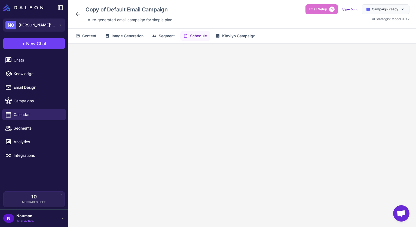
click at [145, 30] on div "Content Image Generation Segment Schedule Klaviyo Campaign" at bounding box center [242, 36] width 348 height 15
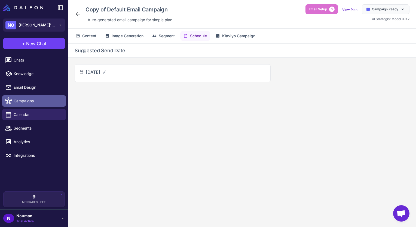
click at [14, 96] on link "Campaigns" at bounding box center [34, 100] width 64 height 11
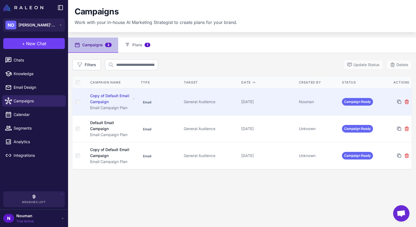
click at [106, 97] on div "Copy of Default Email Campaign" at bounding box center [110, 99] width 41 height 12
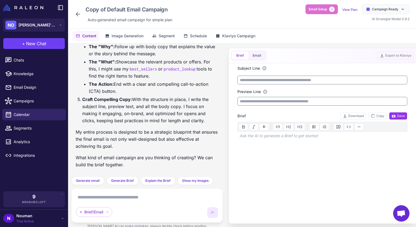
scroll to position [154, 0]
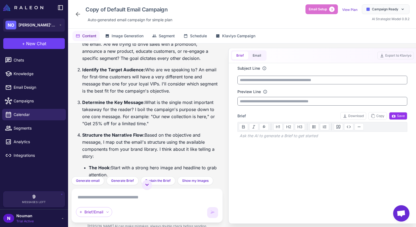
click at [142, 73] on p "Identify the Target Audience: Who are we speaking to? An email for first-time c…" at bounding box center [150, 80] width 136 height 28
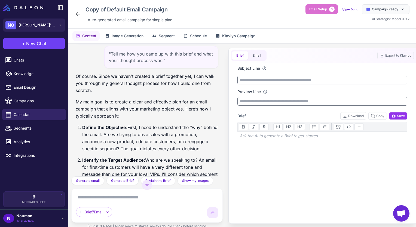
scroll to position [18, 0]
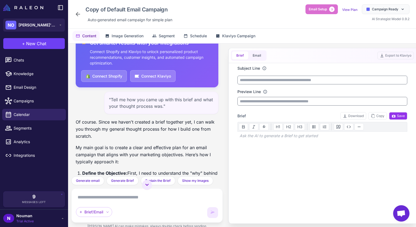
click at [256, 146] on p at bounding box center [322, 145] width 170 height 7
click at [123, 33] on span "Image Generation" at bounding box center [128, 36] width 32 height 6
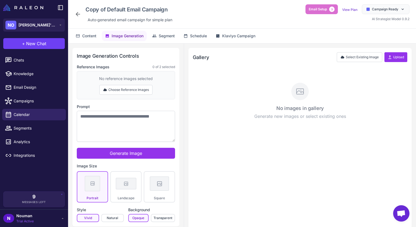
click at [133, 33] on span "Image Generation" at bounding box center [128, 36] width 32 height 6
click at [154, 35] on icon at bounding box center [154, 36] width 4 height 2
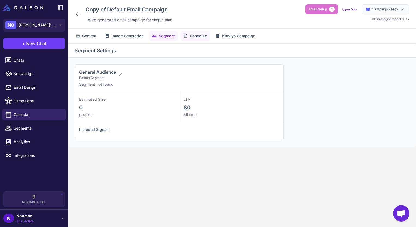
click at [199, 38] on span "Schedule" at bounding box center [198, 36] width 17 height 6
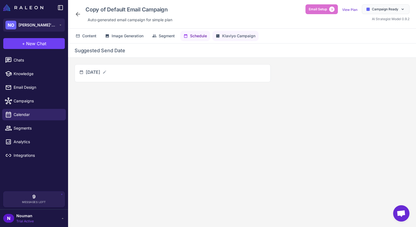
click at [221, 38] on button "Klaviyo Campaign" at bounding box center [235, 36] width 46 height 10
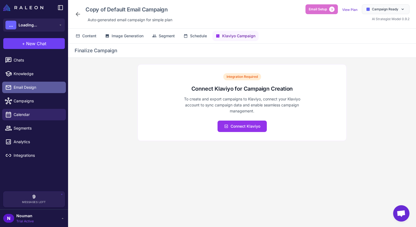
click at [27, 84] on link "Email Design" at bounding box center [34, 87] width 64 height 11
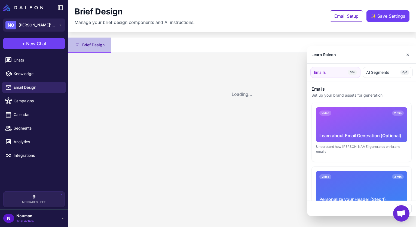
click at [32, 74] on div at bounding box center [208, 113] width 416 height 227
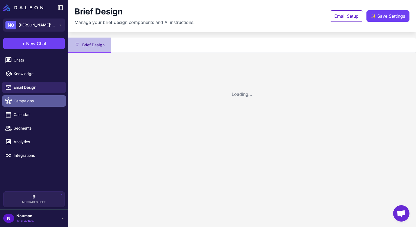
click at [27, 98] on span "Campaigns" at bounding box center [38, 101] width 48 height 6
